Goal: Find specific page/section

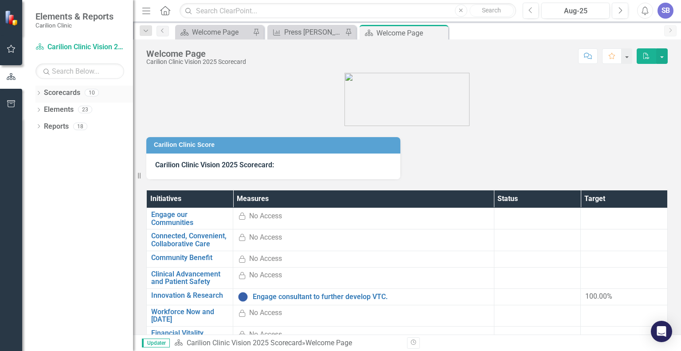
click at [39, 92] on icon "Dropdown" at bounding box center [38, 93] width 6 height 5
click at [54, 109] on link "Carilion Clinic" at bounding box center [91, 110] width 84 height 10
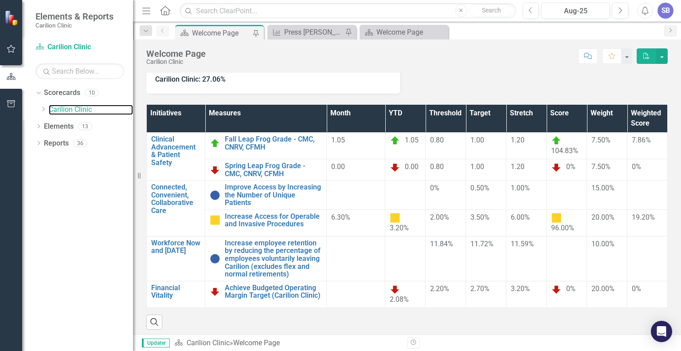
scroll to position [89, 0]
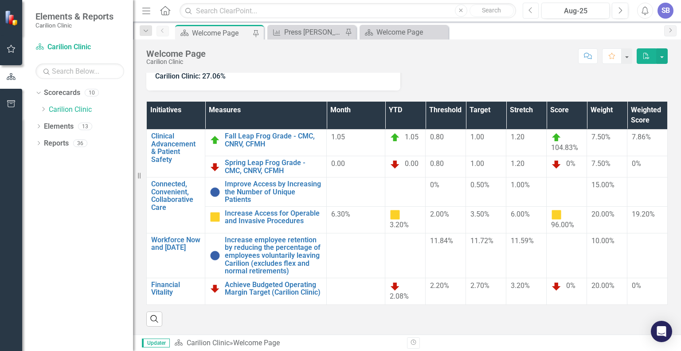
click at [533, 12] on icon "Previous" at bounding box center [531, 11] width 5 height 8
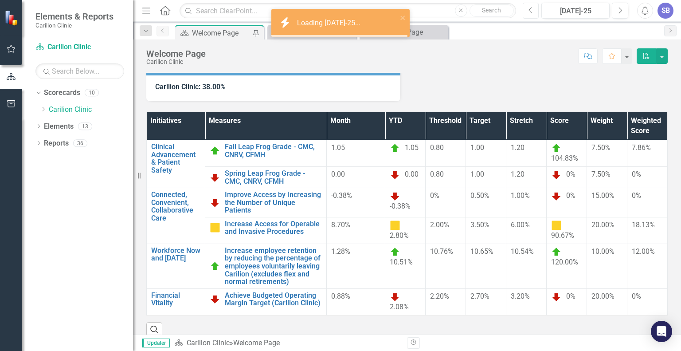
scroll to position [89, 0]
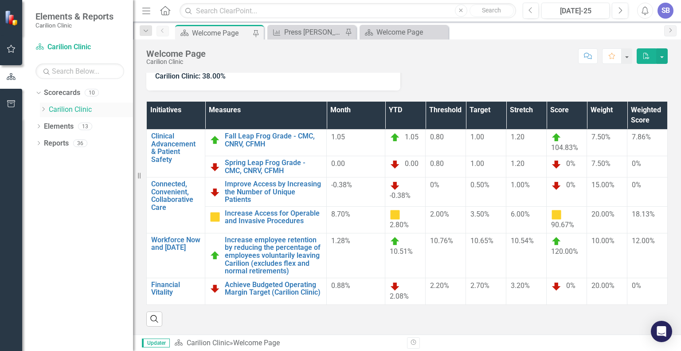
click at [43, 110] on icon at bounding box center [44, 109] width 2 height 4
click at [54, 142] on icon "Dropdown" at bounding box center [52, 142] width 7 height 5
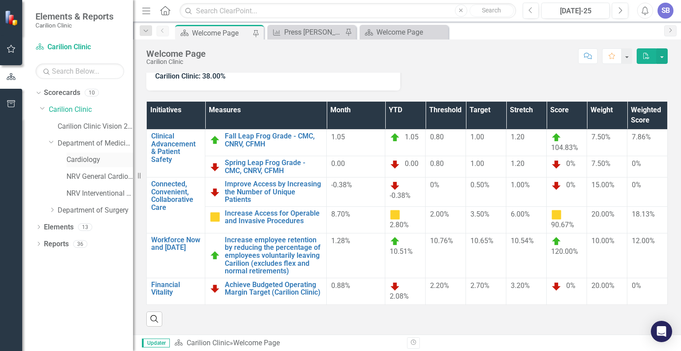
click at [73, 157] on link "Cardiology" at bounding box center [100, 160] width 67 height 10
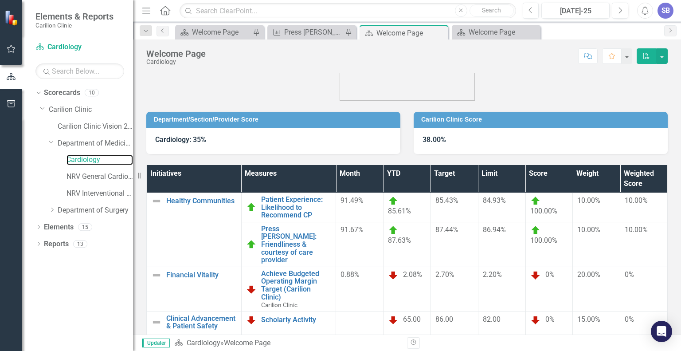
scroll to position [28, 0]
